Goal: Task Accomplishment & Management: Complete application form

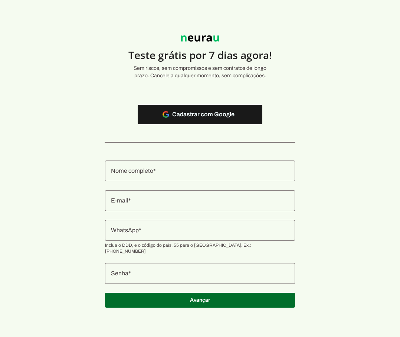
click at [178, 166] on div at bounding box center [200, 170] width 190 height 21
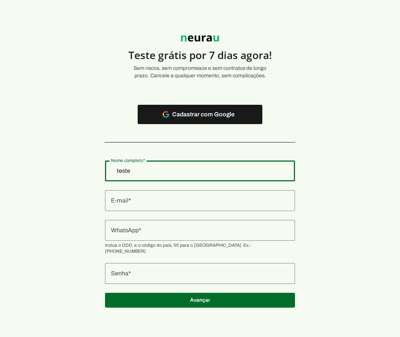
type input "teste"
type md-outlined-text-field "teste"
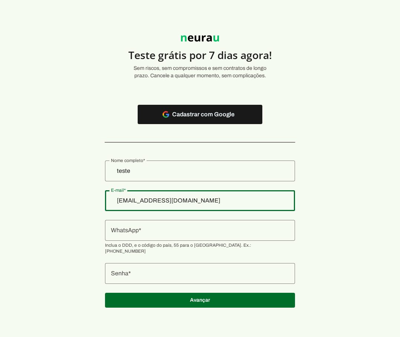
type input "[EMAIL_ADDRESS][DOMAIN_NAME]"
type md-outlined-text-field "[EMAIL_ADDRESS][DOMAIN_NAME]"
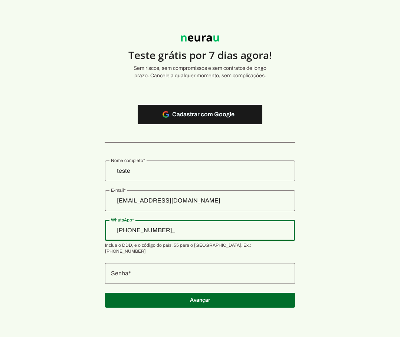
type input "[PHONE_NUMBER]"
type md-outlined-text-field "[PHONE_NUMBER]"
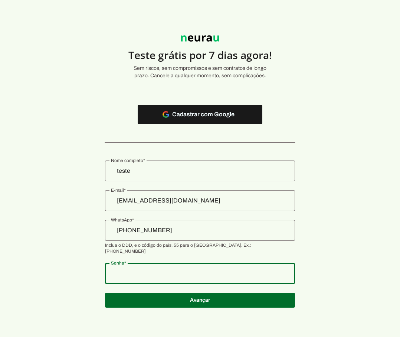
type md-outlined-text-field "123456"
click at [262, 299] on span at bounding box center [200, 300] width 190 height 18
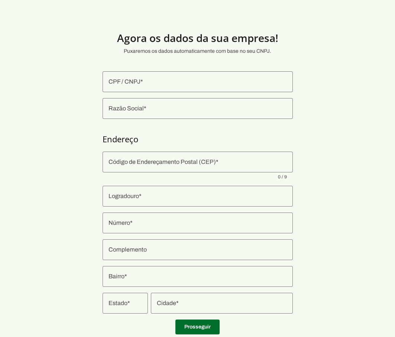
click at [200, 318] on section "Agora os dados da sua empresa! Puxaremos os dados automaticamente com base no s…" at bounding box center [197, 179] width 395 height 322
click at [202, 326] on span at bounding box center [197, 327] width 44 height 18
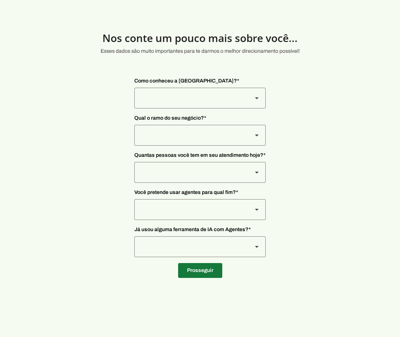
click at [217, 267] on span at bounding box center [200, 271] width 44 height 18
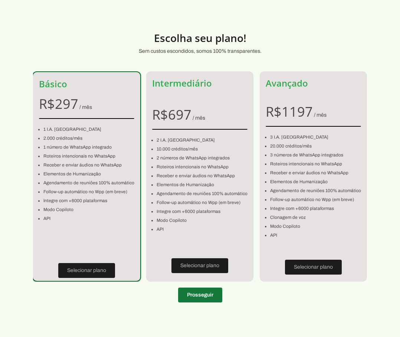
click at [198, 295] on span at bounding box center [200, 295] width 44 height 18
type input "[PHONE_NUMBER]"
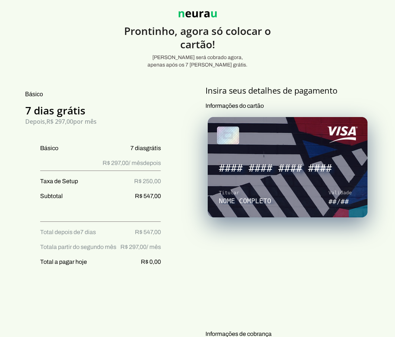
scroll to position [37, 0]
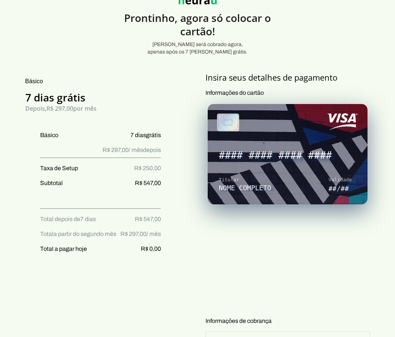
drag, startPoint x: 136, startPoint y: 159, endPoint x: 172, endPoint y: 157, distance: 36.4
click at [171, 157] on div "Básico 7 dias grátis Depois, R$ 297,00 por mês Básico 7 dias grátis R$ 297,00 /…" at bounding box center [93, 334] width 162 height 525
